Goal: Information Seeking & Learning: Learn about a topic

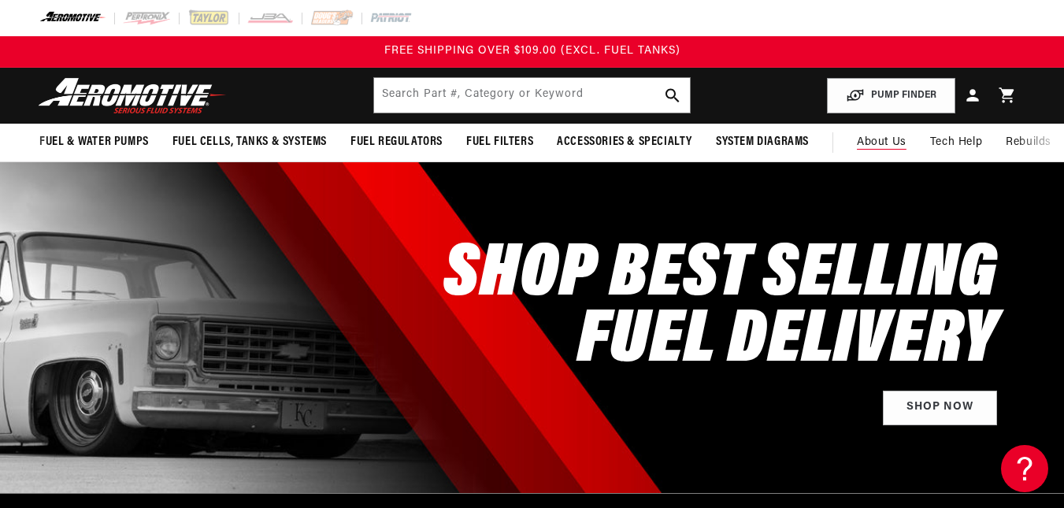
click at [900, 157] on link "About Us" at bounding box center [881, 143] width 73 height 38
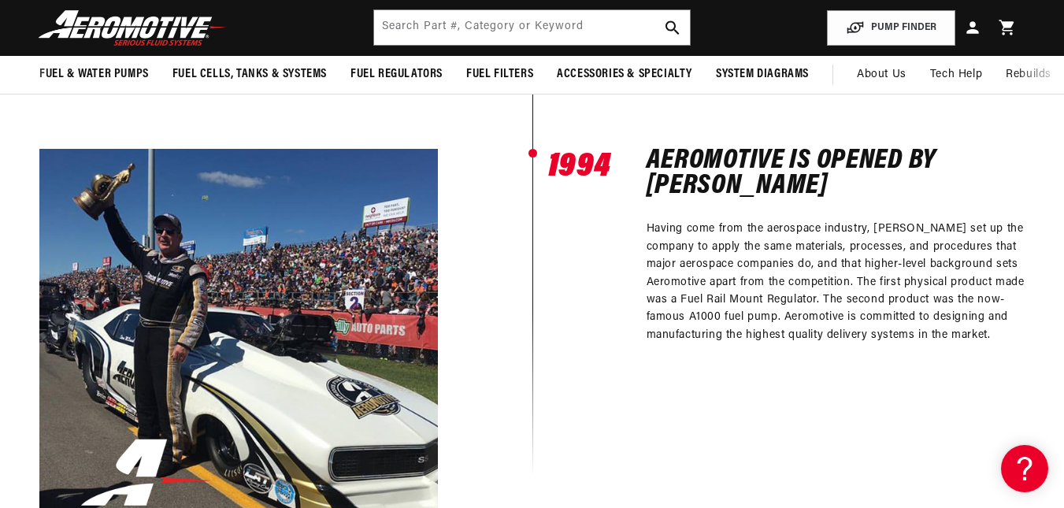
scroll to position [1249, 0]
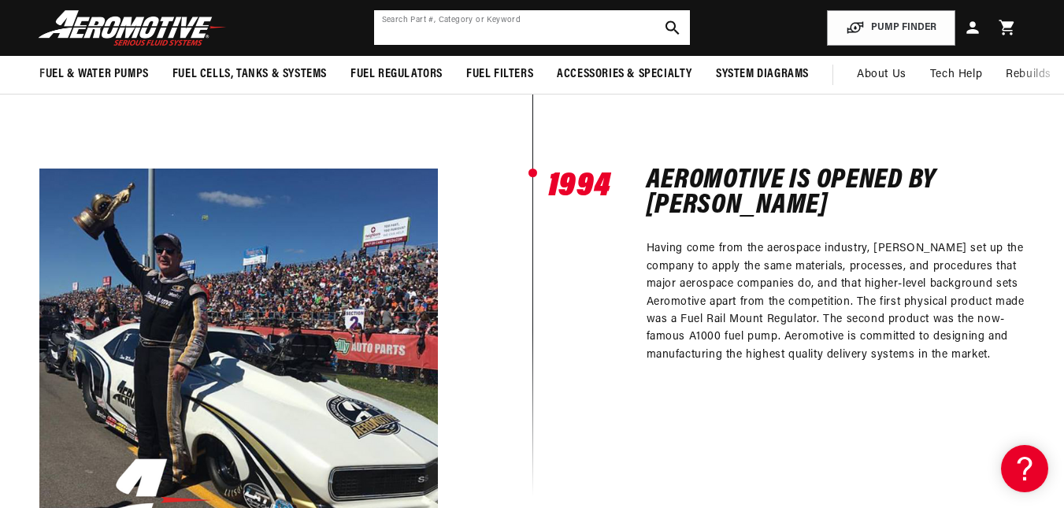
click at [553, 28] on input "text" at bounding box center [532, 27] width 316 height 35
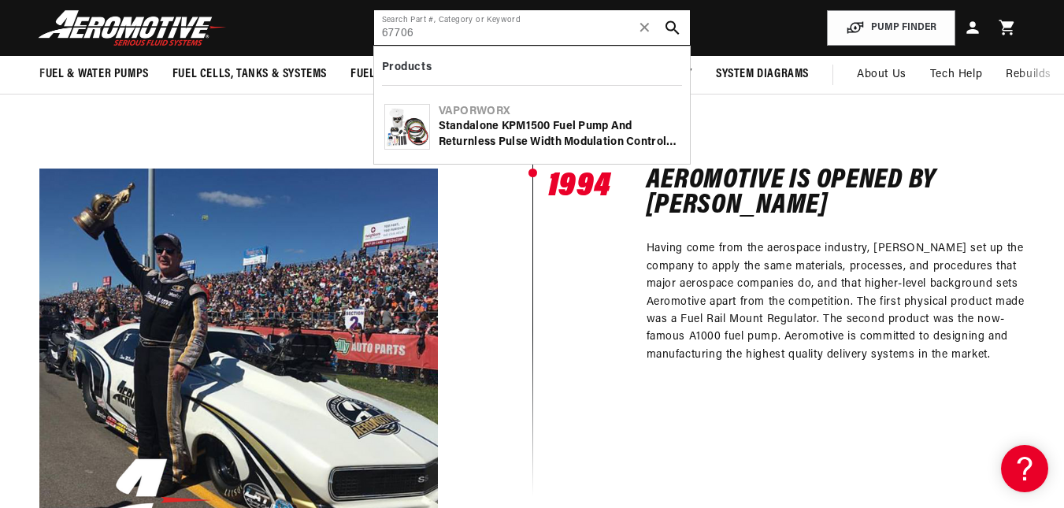
type input "67706"
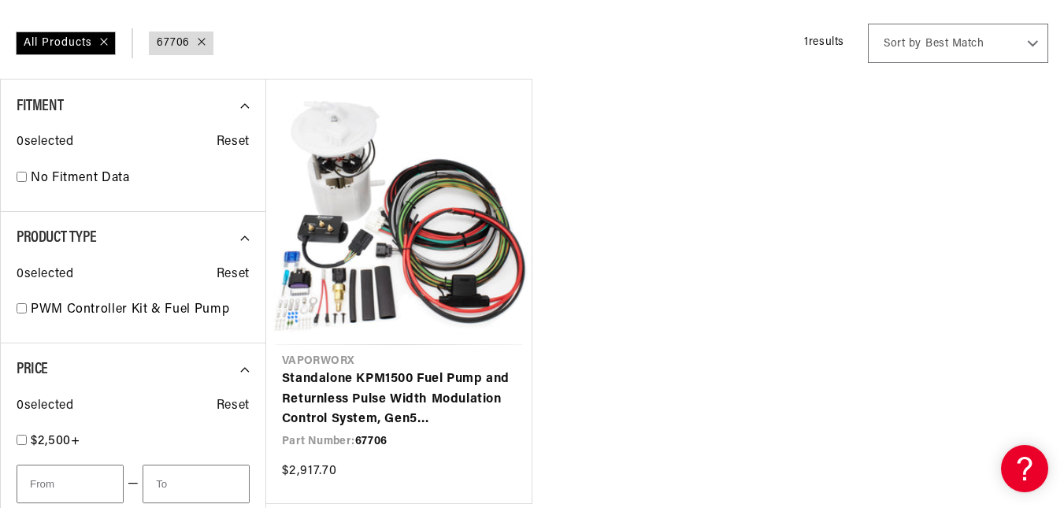
scroll to position [236, 0]
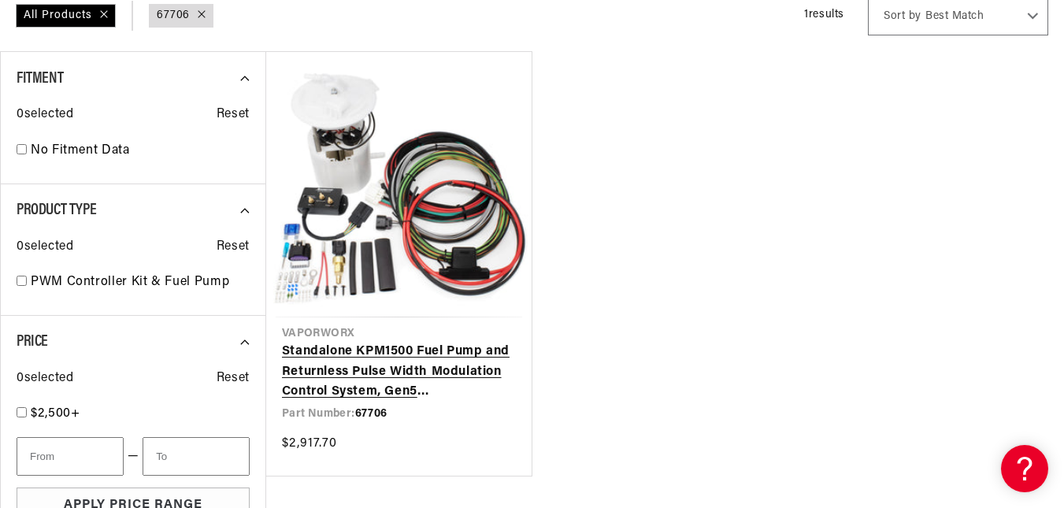
click at [487, 362] on link "Standalone KPM1500 Fuel Pump and Returnless Pulse Width Modulation Control Syst…" at bounding box center [399, 372] width 234 height 61
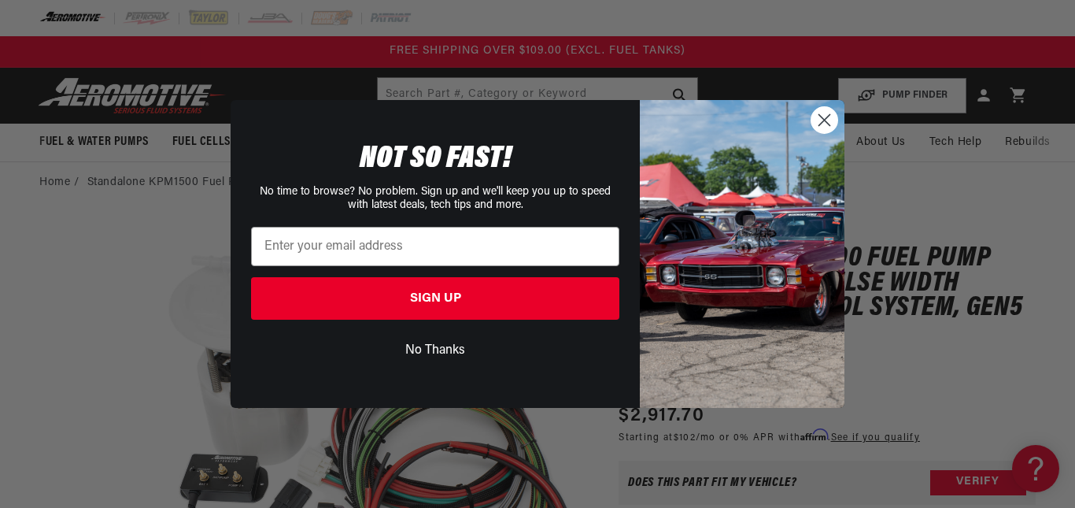
click at [816, 117] on circle "Close dialog" at bounding box center [825, 120] width 26 height 26
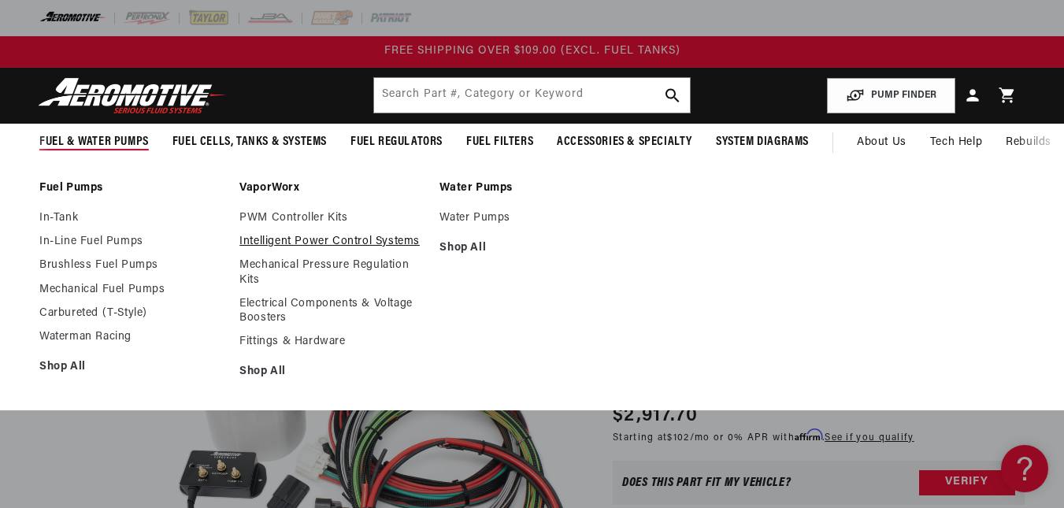
click at [304, 235] on link "Intelligent Power Control Systems" at bounding box center [331, 242] width 184 height 14
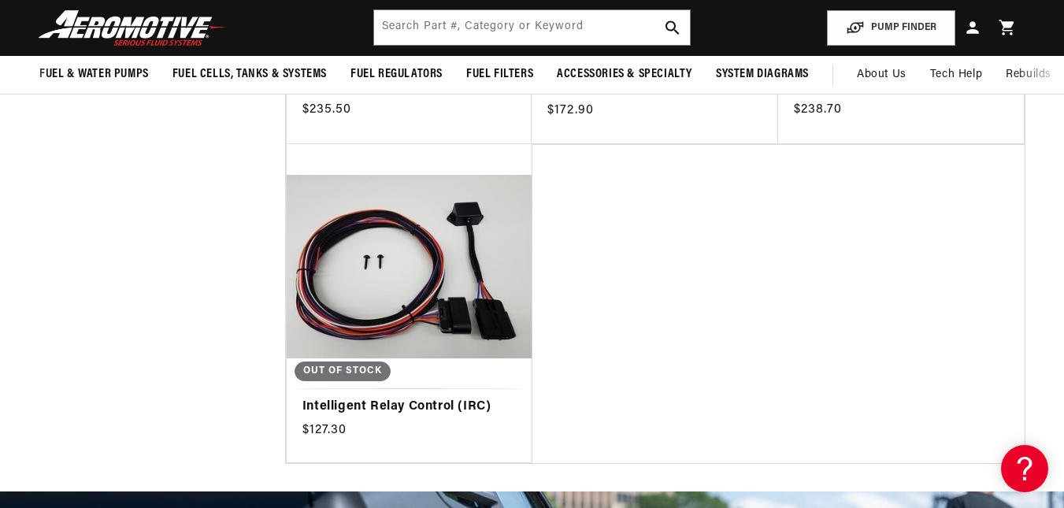
scroll to position [315, 0]
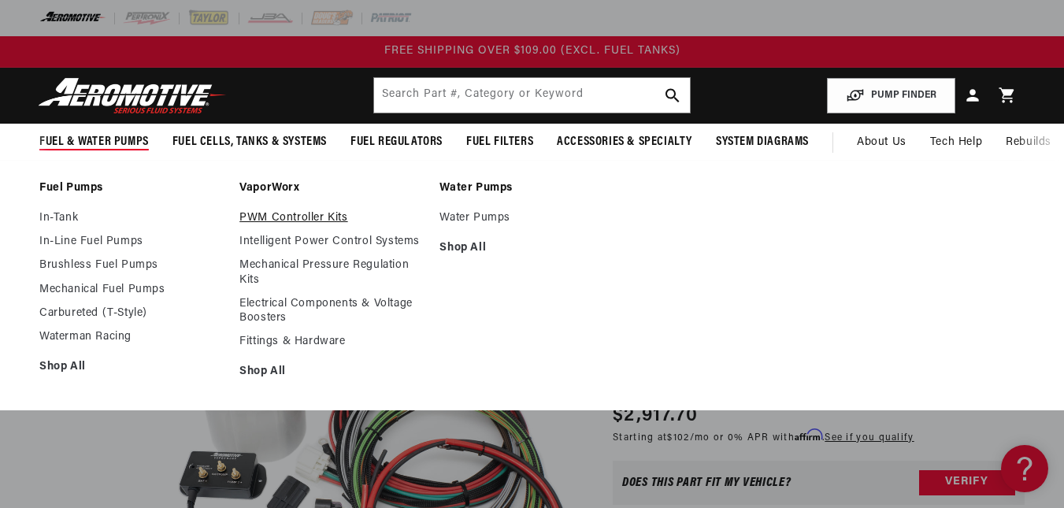
click at [278, 219] on link "PWM Controller Kits" at bounding box center [331, 218] width 184 height 14
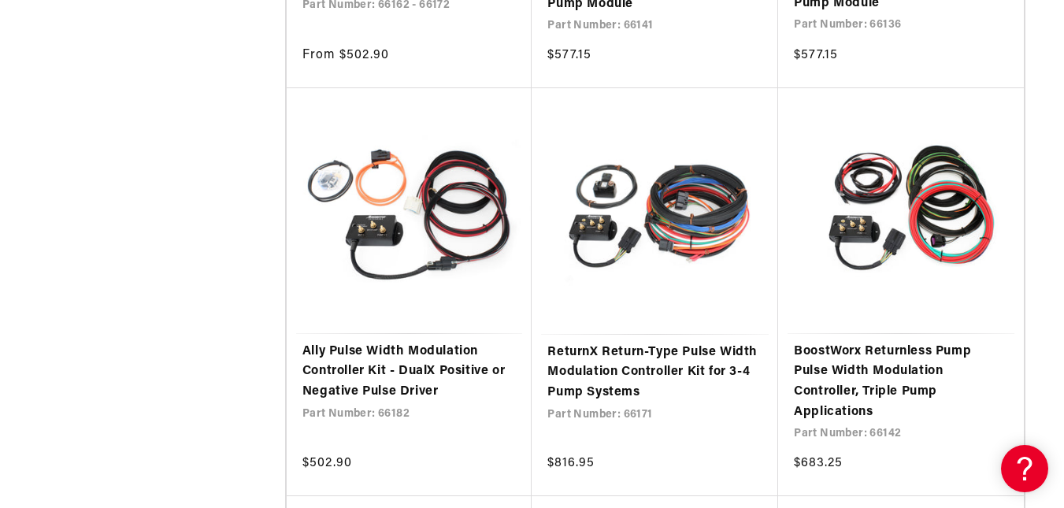
scroll to position [866, 0]
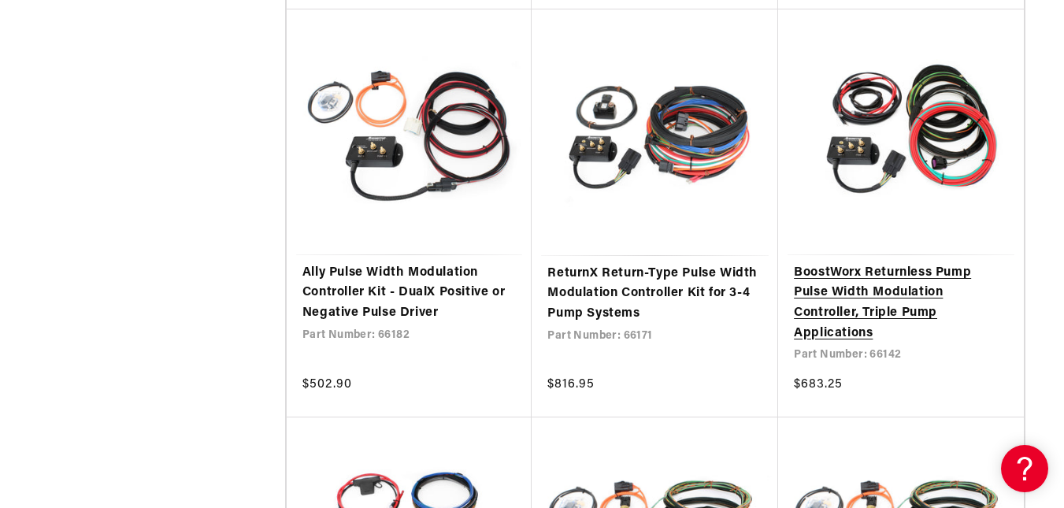
click at [912, 290] on link "BoostWorx Returnless Pump Pulse Width Modulation Controller, Triple Pump Applic…" at bounding box center [901, 303] width 214 height 80
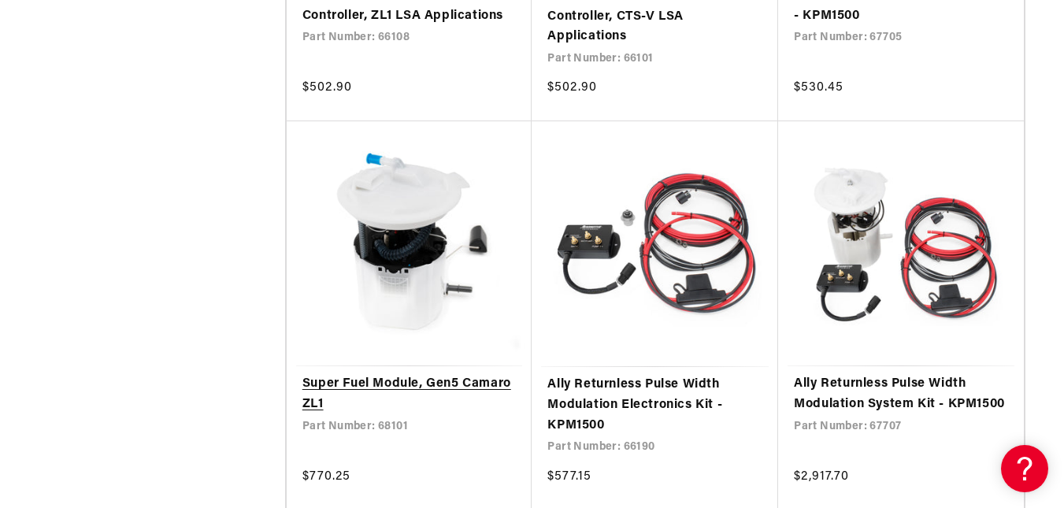
scroll to position [2047, 0]
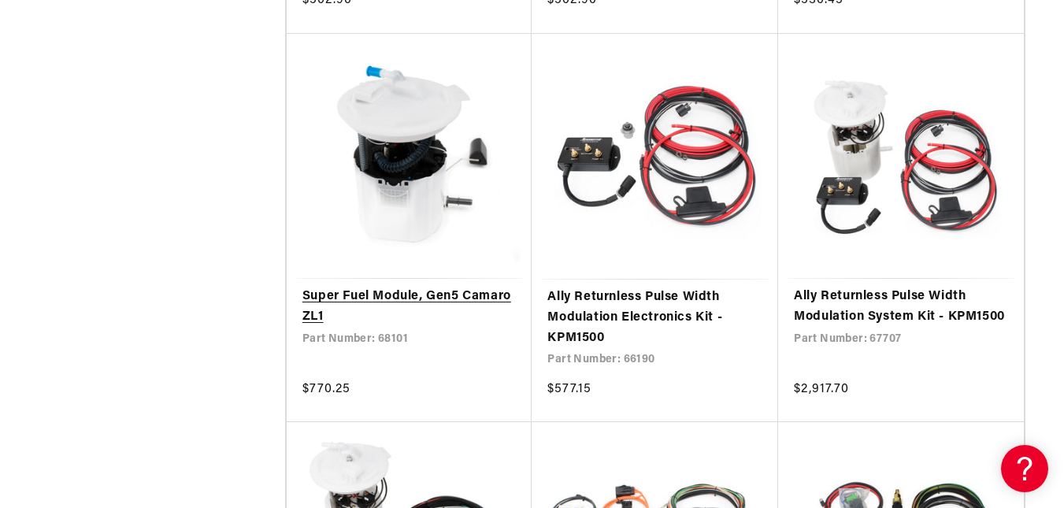
click at [440, 292] on link "Super Fuel Module, Gen5 Camaro ZL1" at bounding box center [409, 307] width 214 height 40
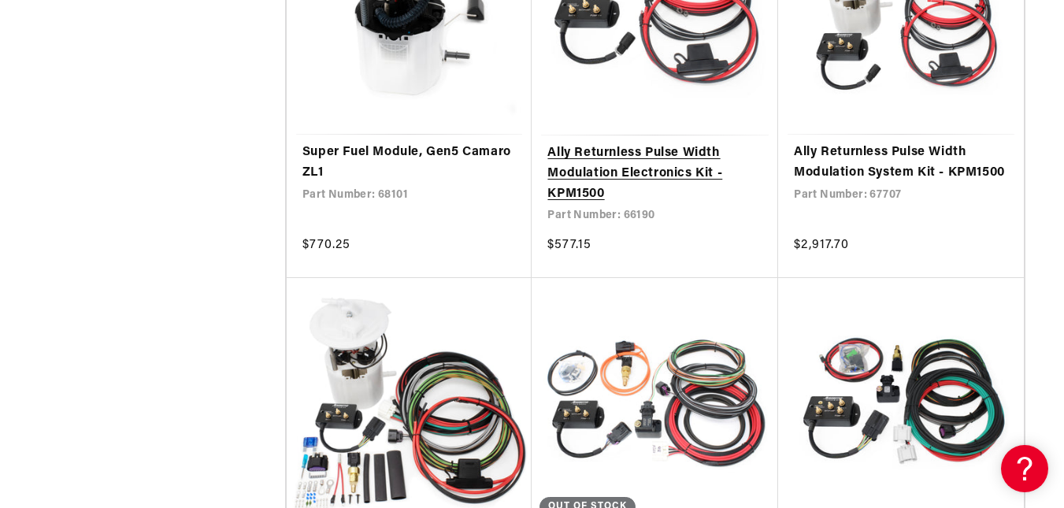
scroll to position [2362, 0]
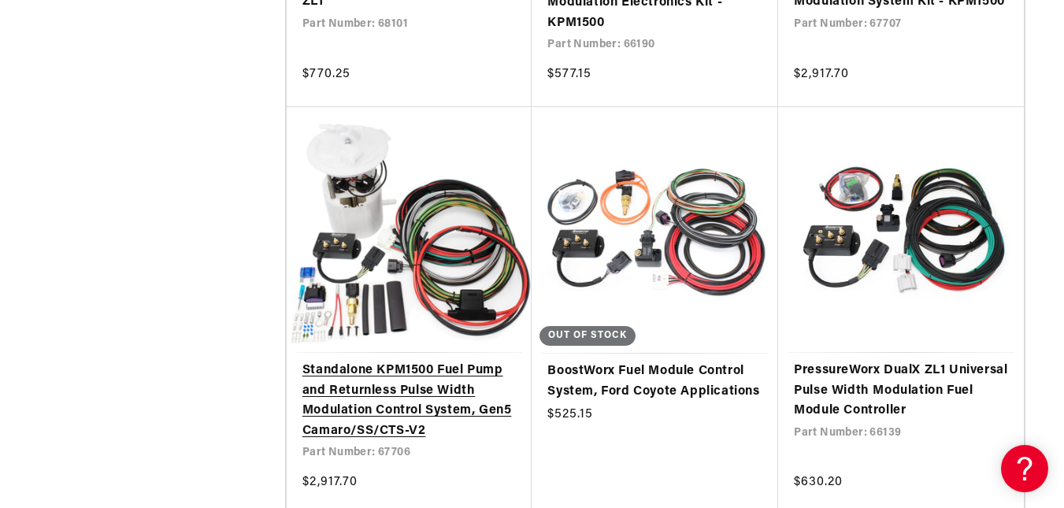
click at [446, 397] on link "Standalone KPM1500 Fuel Pump and Returnless Pulse Width Modulation Control Syst…" at bounding box center [409, 401] width 214 height 80
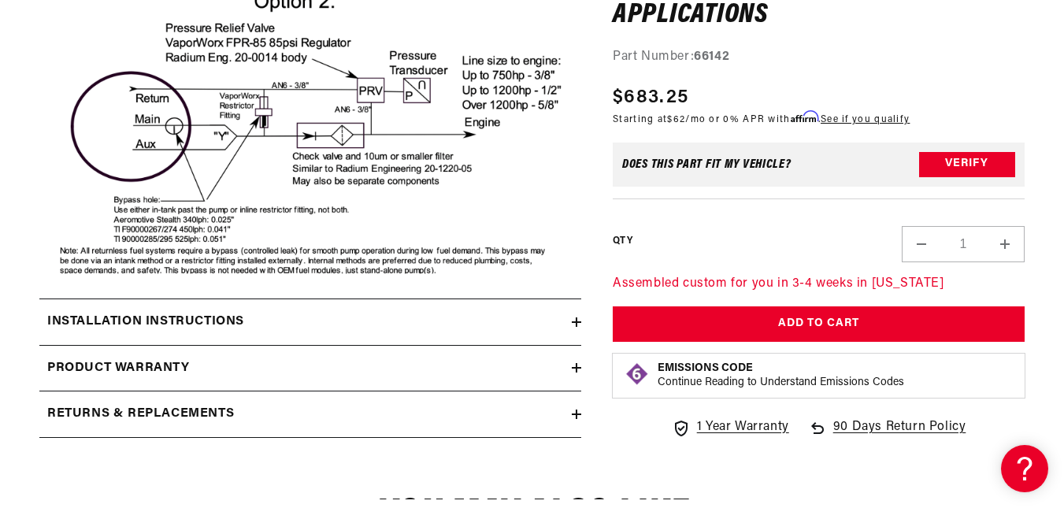
scroll to position [2991, 0]
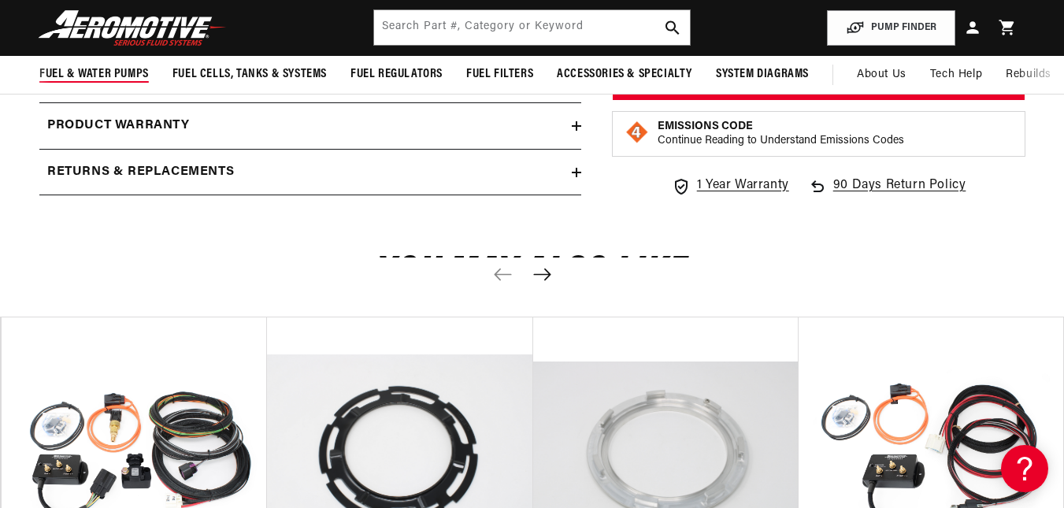
scroll to position [1496, 0]
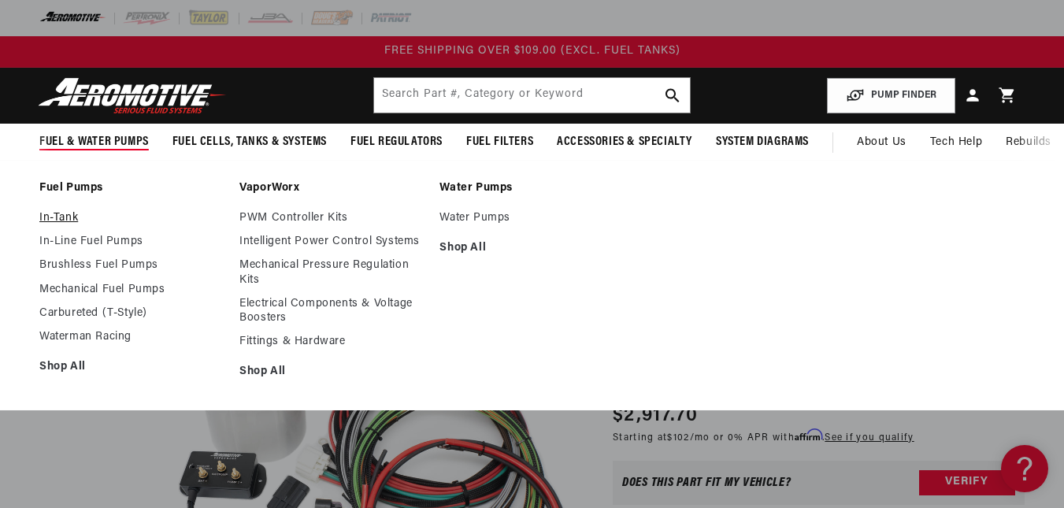
click at [71, 216] on link "In-Tank" at bounding box center [131, 218] width 184 height 14
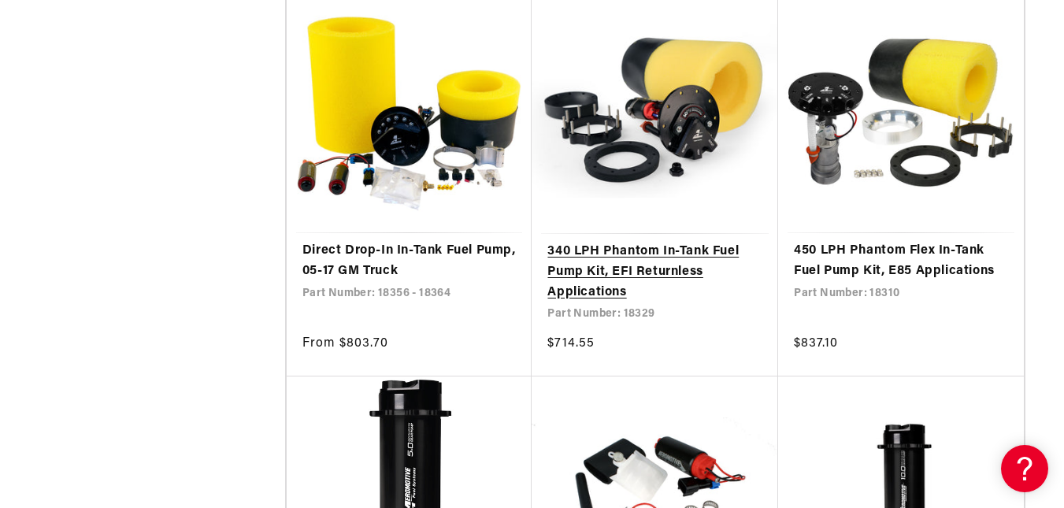
scroll to position [1181, 0]
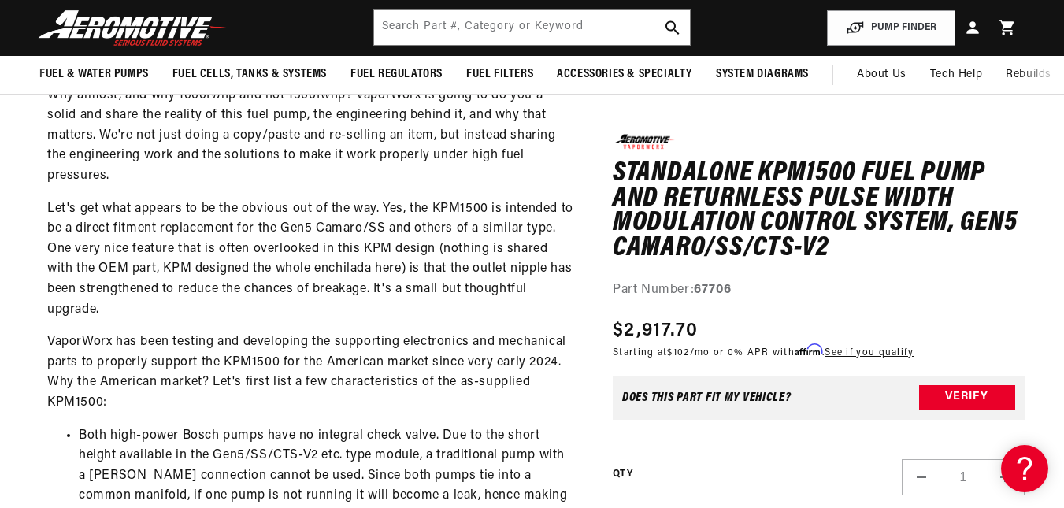
scroll to position [945, 0]
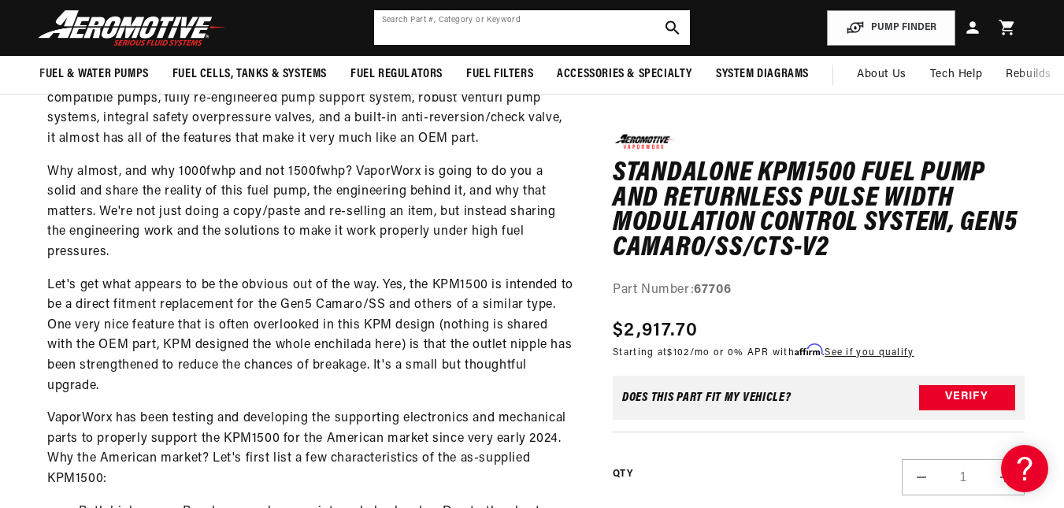
click at [526, 35] on input "text" at bounding box center [532, 27] width 316 height 35
type input "L840355"
